Goal: Navigation & Orientation: Find specific page/section

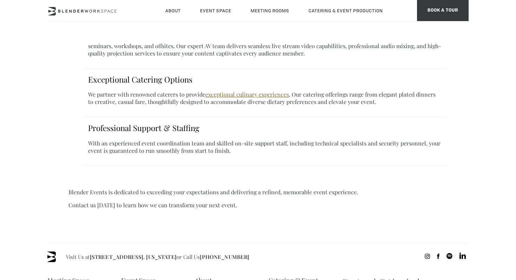
scroll to position [587, 0]
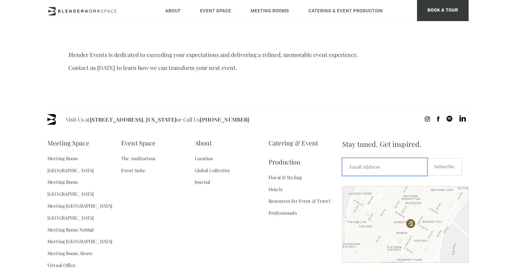
click at [390, 158] on input "Email *" at bounding box center [385, 167] width 85 height 18
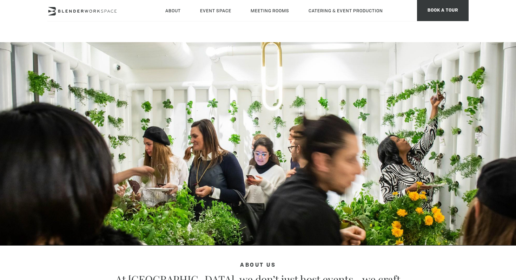
scroll to position [0, 0]
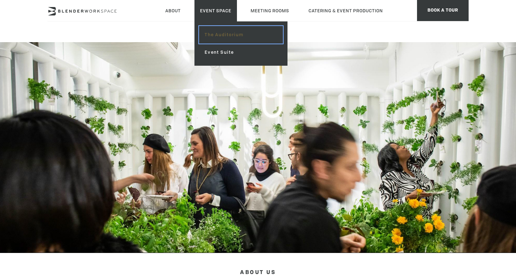
click at [220, 31] on link "The Auditorium" at bounding box center [241, 35] width 84 height 18
